Goal: Use online tool/utility: Utilize a website feature to perform a specific function

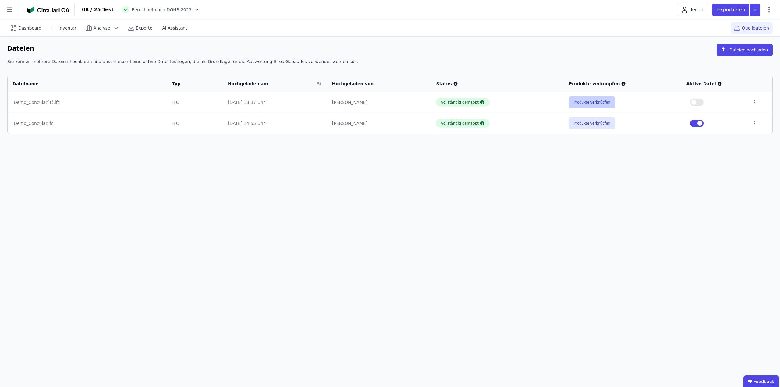
click at [595, 102] on button "Produkte verknüpfen" at bounding box center [592, 102] width 46 height 12
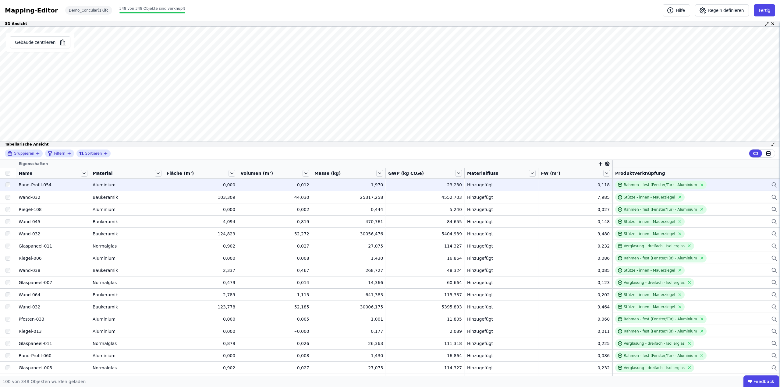
click at [763, 186] on div "Rahmen - fest (Fenster/Tür) - Aluminium" at bounding box center [696, 185] width 162 height 9
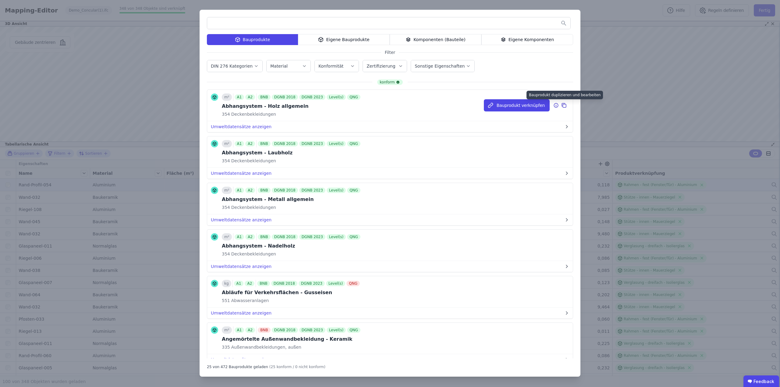
click at [561, 101] on div at bounding box center [565, 105] width 8 height 12
click at [561, 106] on icon at bounding box center [563, 105] width 5 height 7
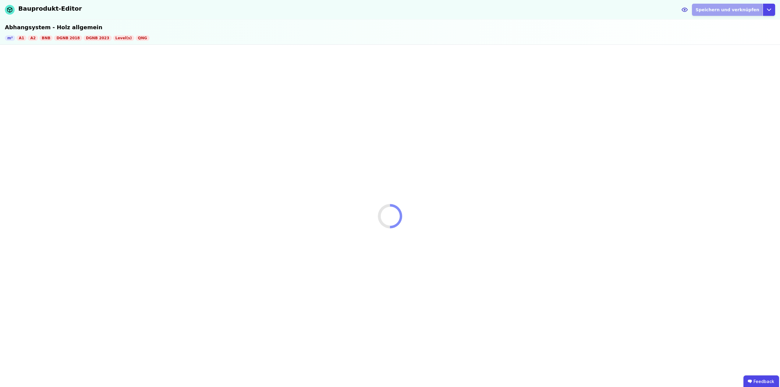
select select "**********"
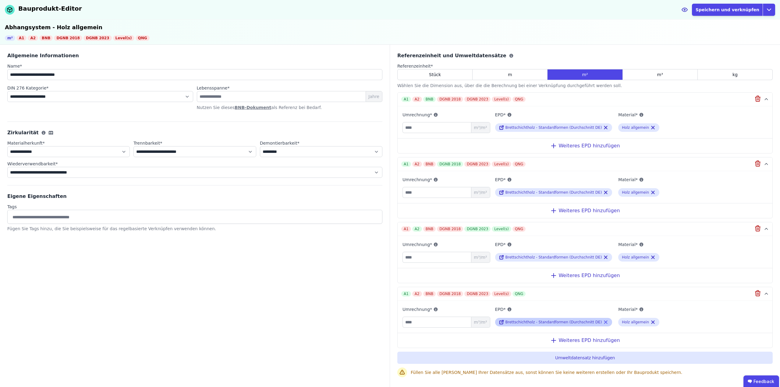
click at [603, 323] on icon at bounding box center [605, 322] width 5 height 7
click at [553, 321] on div "Suche nach einer EPD" at bounding box center [554, 322] width 119 height 11
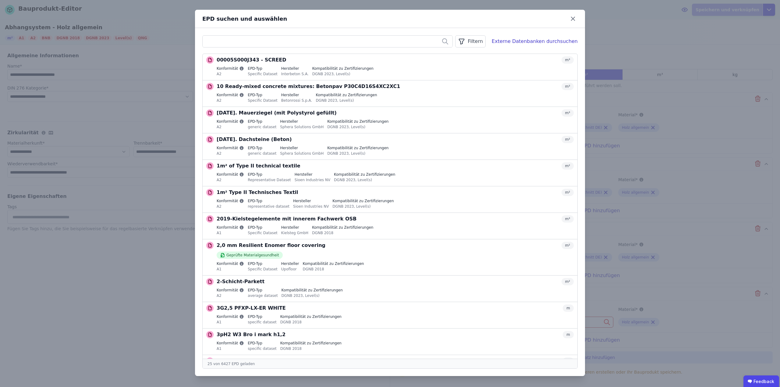
click at [483, 41] on div "Filtern" at bounding box center [470, 41] width 30 height 12
click at [461, 53] on li "Datenquelle" at bounding box center [439, 54] width 91 height 11
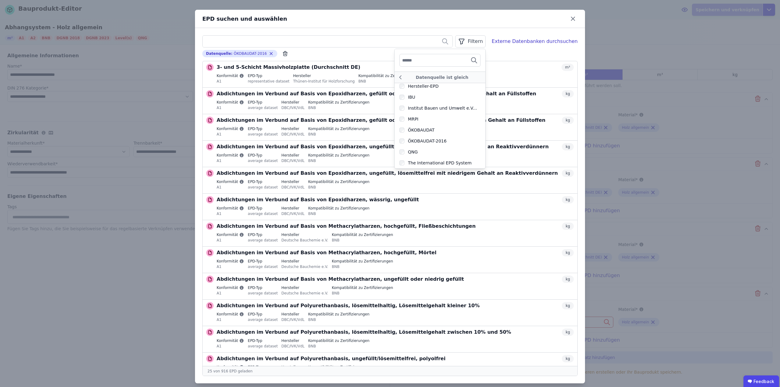
click at [496, 27] on div "EPD suchen und auswählen" at bounding box center [390, 19] width 390 height 18
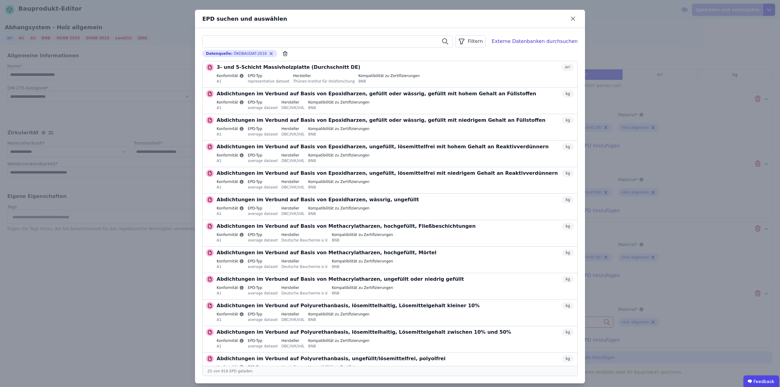
click at [322, 43] on input "text" at bounding box center [328, 41] width 250 height 11
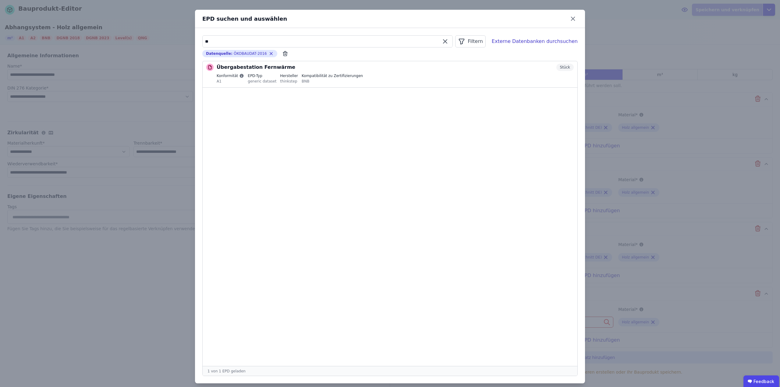
type input "*"
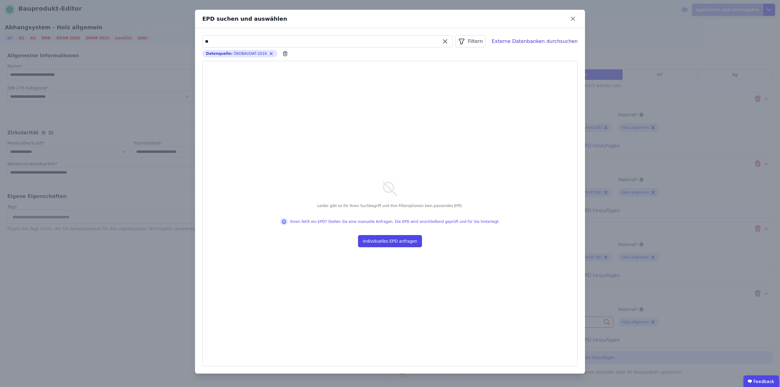
type input "*"
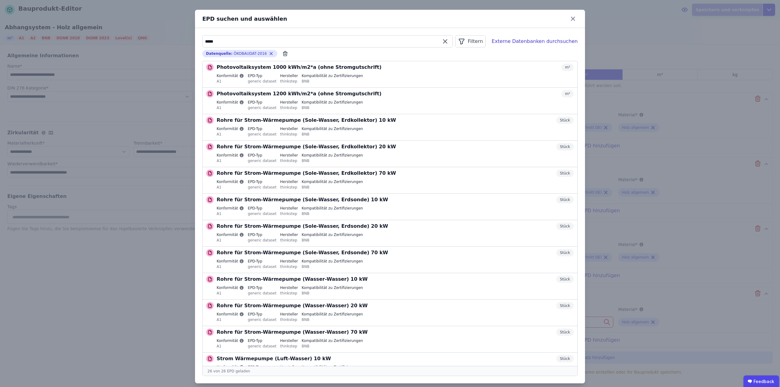
type input "*****"
click at [399, 27] on div "EPD suchen und auswählen" at bounding box center [390, 19] width 390 height 18
click at [571, 20] on icon at bounding box center [573, 19] width 4 height 4
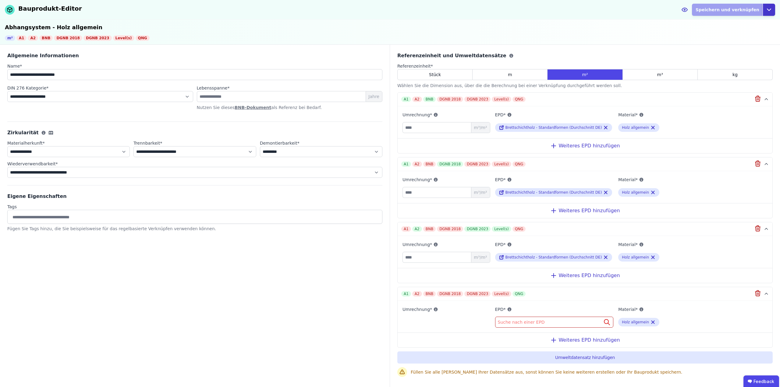
click at [768, 9] on icon "button" at bounding box center [769, 9] width 7 height 7
click at [716, 37] on div "Abbrechen" at bounding box center [741, 35] width 68 height 11
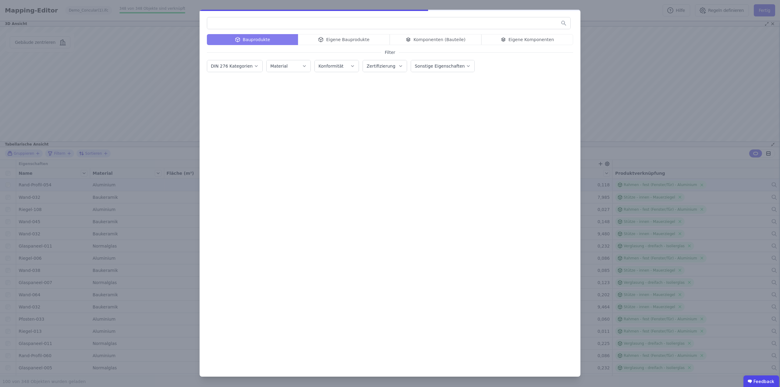
click at [624, 10] on div "Bauprodukte Eigene Bauprodukte Komponenten (Bauteile) Eigene Komponenten Filter…" at bounding box center [390, 193] width 780 height 387
